Goal: Book appointment/travel/reservation

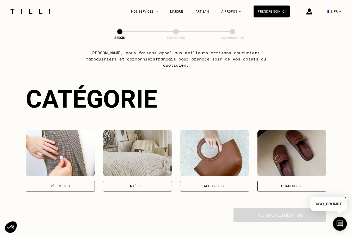
scroll to position [23, 0]
click at [47, 182] on div "Vêtements" at bounding box center [60, 186] width 69 height 11
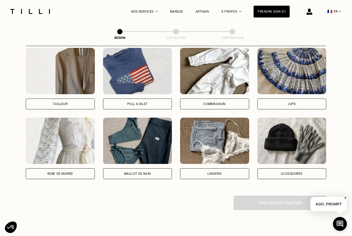
click at [43, 169] on div "Robe de mariée" at bounding box center [60, 174] width 69 height 11
select select "FR"
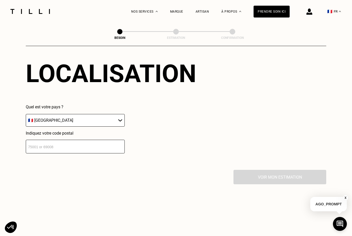
click at [38, 146] on input "number" at bounding box center [75, 147] width 99 height 14
type input "67280"
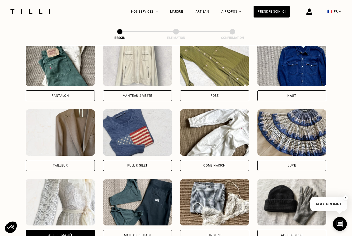
scroll to position [252, 0]
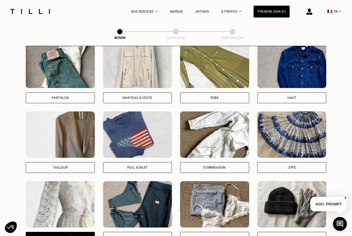
click at [221, 93] on div "Robe" at bounding box center [214, 98] width 69 height 11
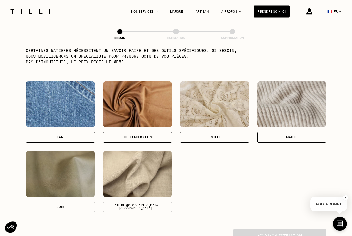
scroll to position [526, 0]
click at [143, 181] on img at bounding box center [137, 174] width 69 height 46
select select "FR"
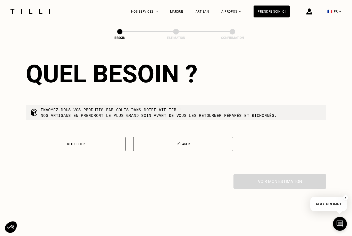
scroll to position [839, 0]
click at [177, 146] on p "Réparer" at bounding box center [183, 145] width 94 height 4
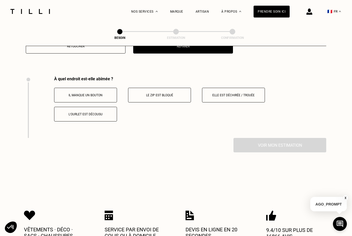
scroll to position [956, 0]
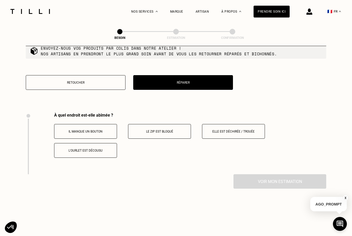
click at [99, 89] on button "Retoucher" at bounding box center [76, 82] width 100 height 15
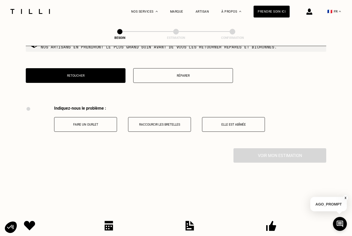
scroll to position [909, 0]
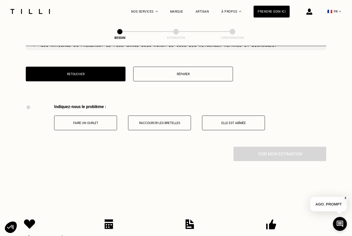
click at [189, 73] on p "Réparer" at bounding box center [183, 74] width 94 height 4
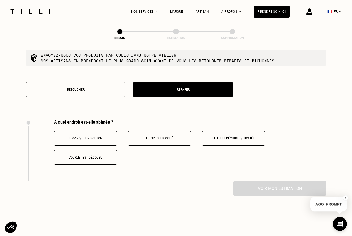
scroll to position [894, 0]
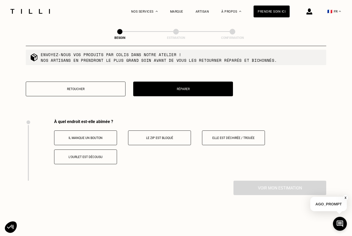
click at [110, 160] on button "L‘ourlet est décousu" at bounding box center [85, 157] width 63 height 15
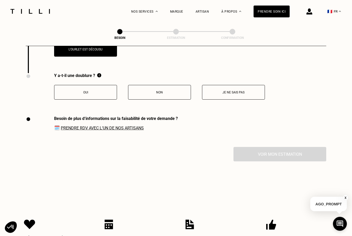
scroll to position [1018, 0]
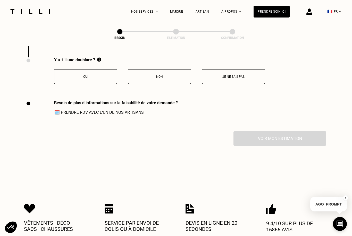
click at [183, 71] on button "Non" at bounding box center [159, 76] width 63 height 15
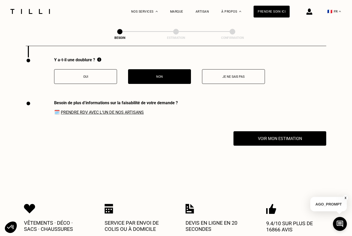
click at [249, 146] on button "Voir mon estimation" at bounding box center [280, 138] width 93 height 14
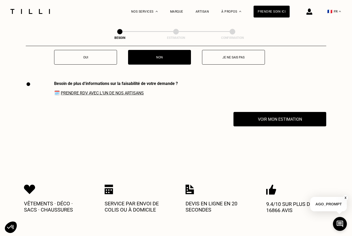
scroll to position [1047, 0]
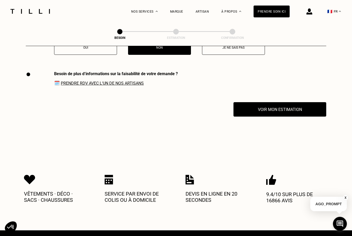
click at [138, 81] on span "🗓️ Prendre RDV avec l‘un de nos artisans" at bounding box center [116, 83] width 124 height 5
click at [132, 86] on link "Prendre RDV avec l‘un de nos artisans" at bounding box center [102, 83] width 83 height 5
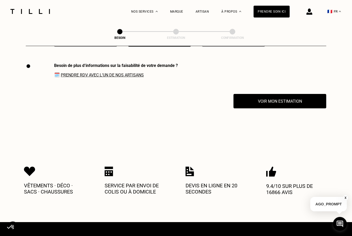
scroll to position [1253, 0]
